Goal: Task Accomplishment & Management: Use online tool/utility

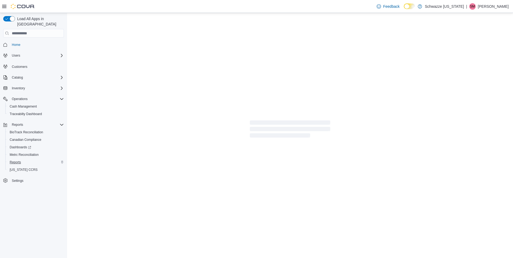
click at [16, 160] on span "Reports" at bounding box center [15, 162] width 11 height 4
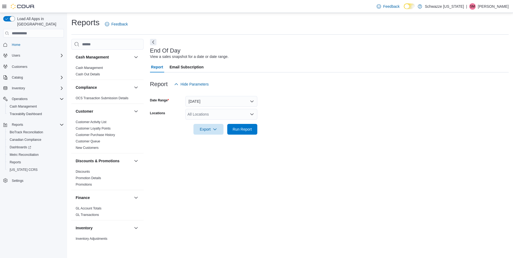
click at [200, 119] on div "All Locations" at bounding box center [221, 114] width 72 height 11
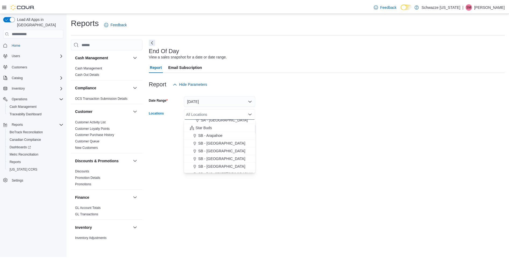
scroll to position [43, 0]
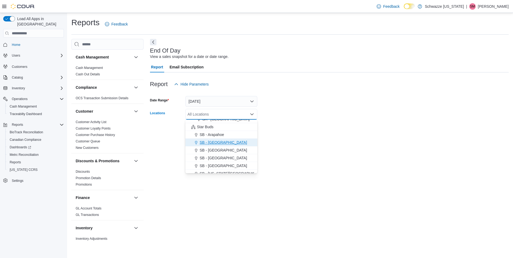
click at [214, 141] on span "SB - [GEOGRAPHIC_DATA]" at bounding box center [223, 142] width 47 height 5
click at [285, 135] on div at bounding box center [329, 138] width 359 height 6
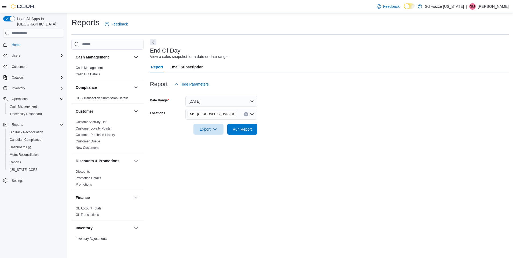
click at [248, 128] on span "Run Report" at bounding box center [242, 129] width 19 height 5
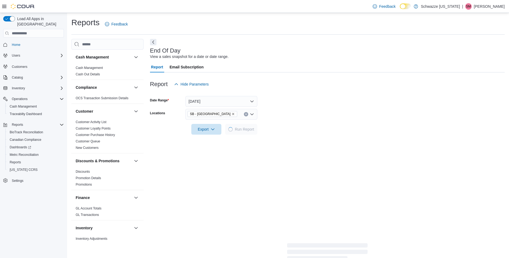
scroll to position [72, 0]
